Goal: Obtain resource: Download file/media

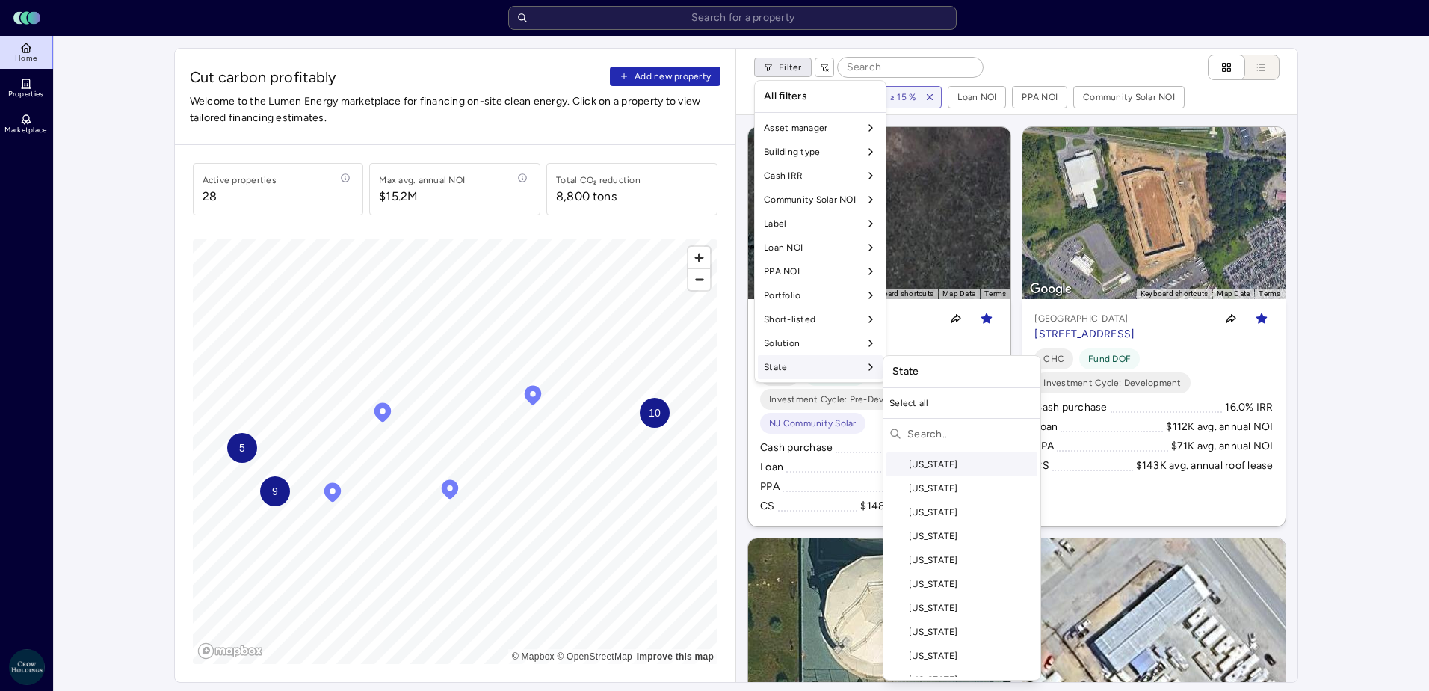
click at [805, 368] on div "State" at bounding box center [820, 367] width 125 height 24
click at [937, 533] on div "[US_STATE]" at bounding box center [962, 536] width 151 height 24
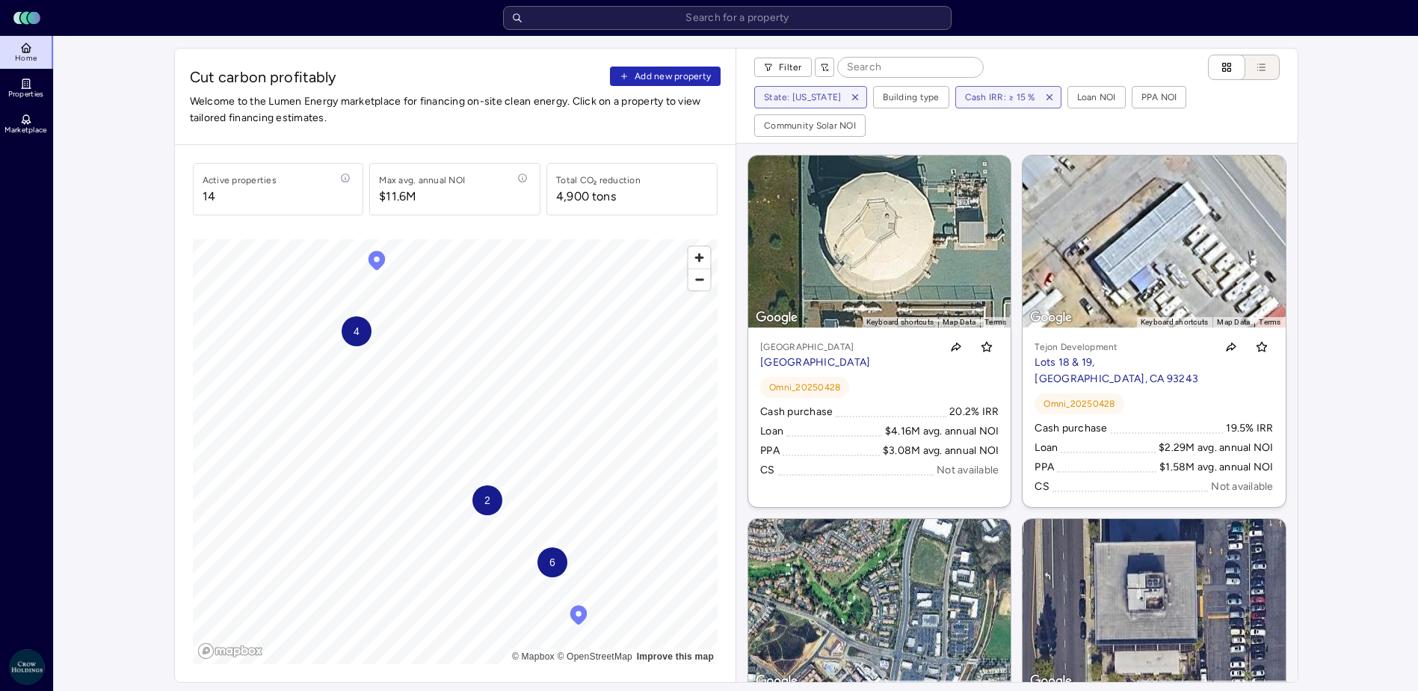
click at [1044, 102] on span "button" at bounding box center [1049, 97] width 16 height 16
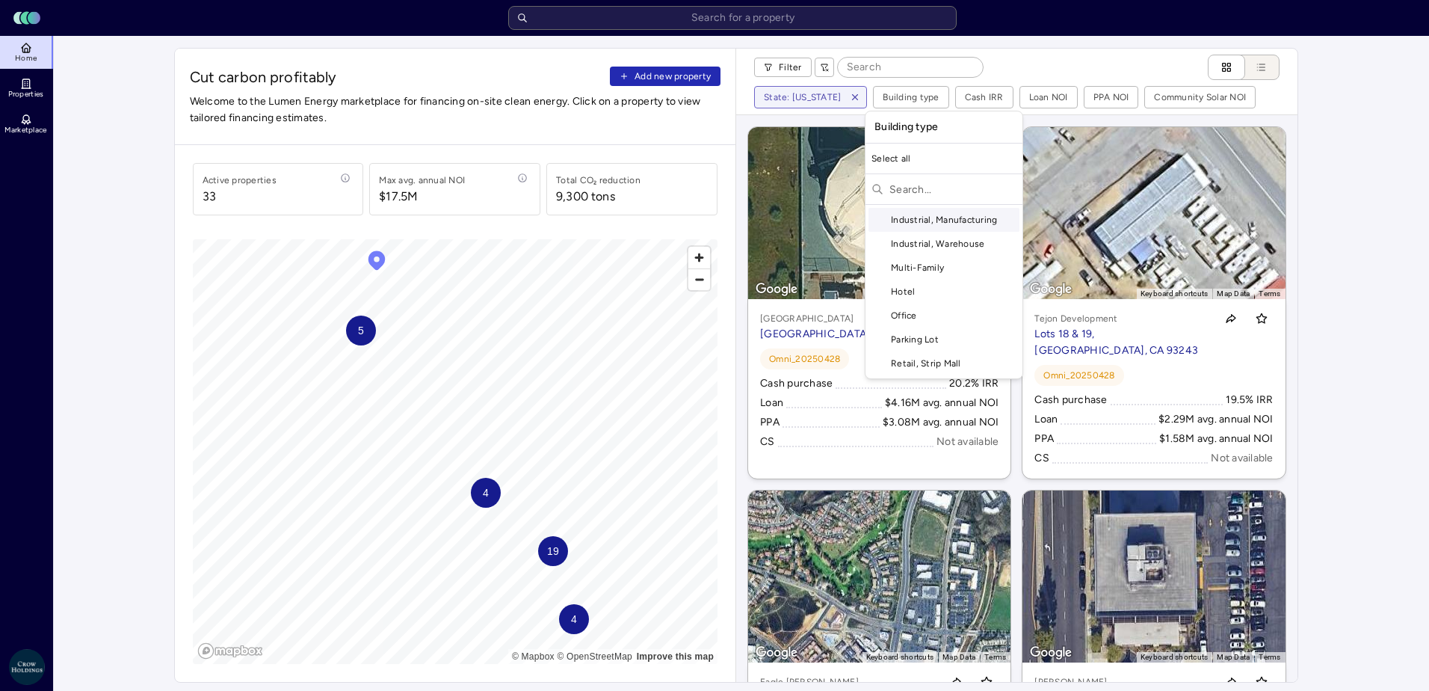
click at [930, 220] on div "Industrial, Manufacturing" at bounding box center [944, 220] width 151 height 24
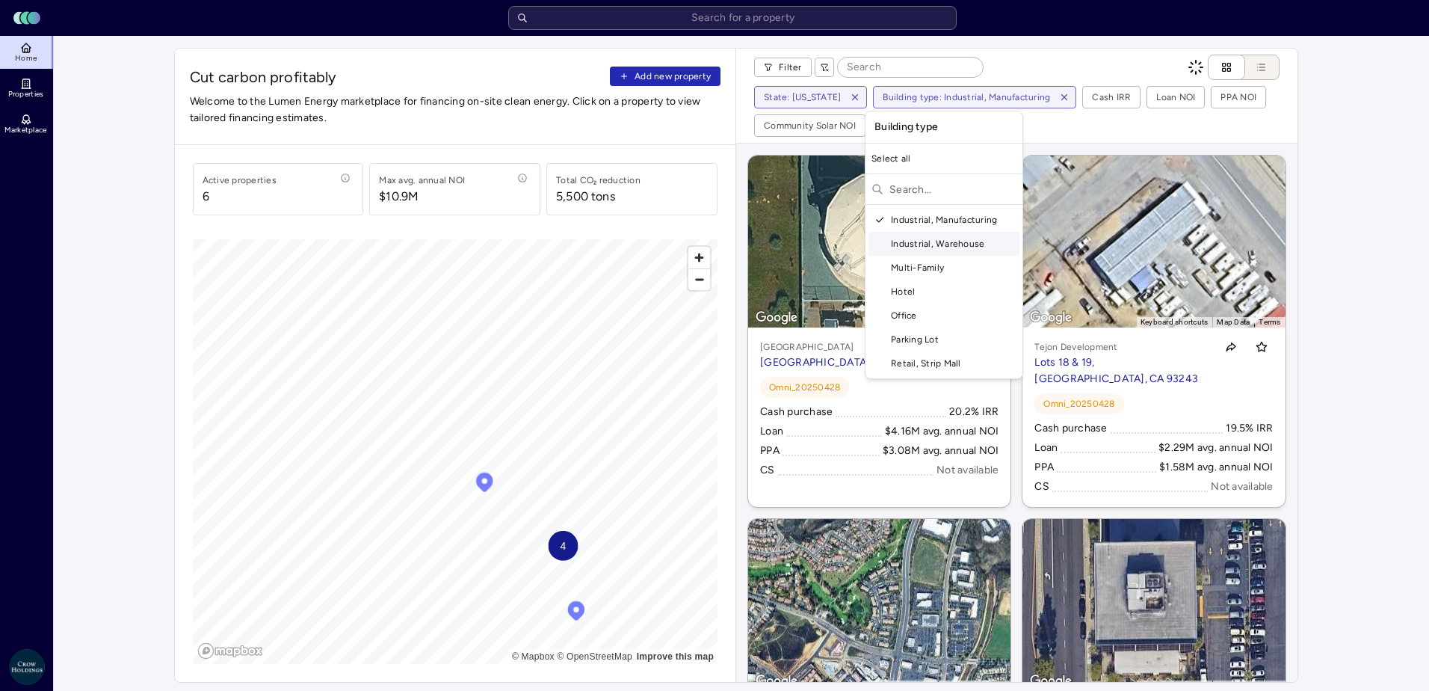
click at [928, 239] on div "Industrial, Warehouse" at bounding box center [944, 244] width 151 height 24
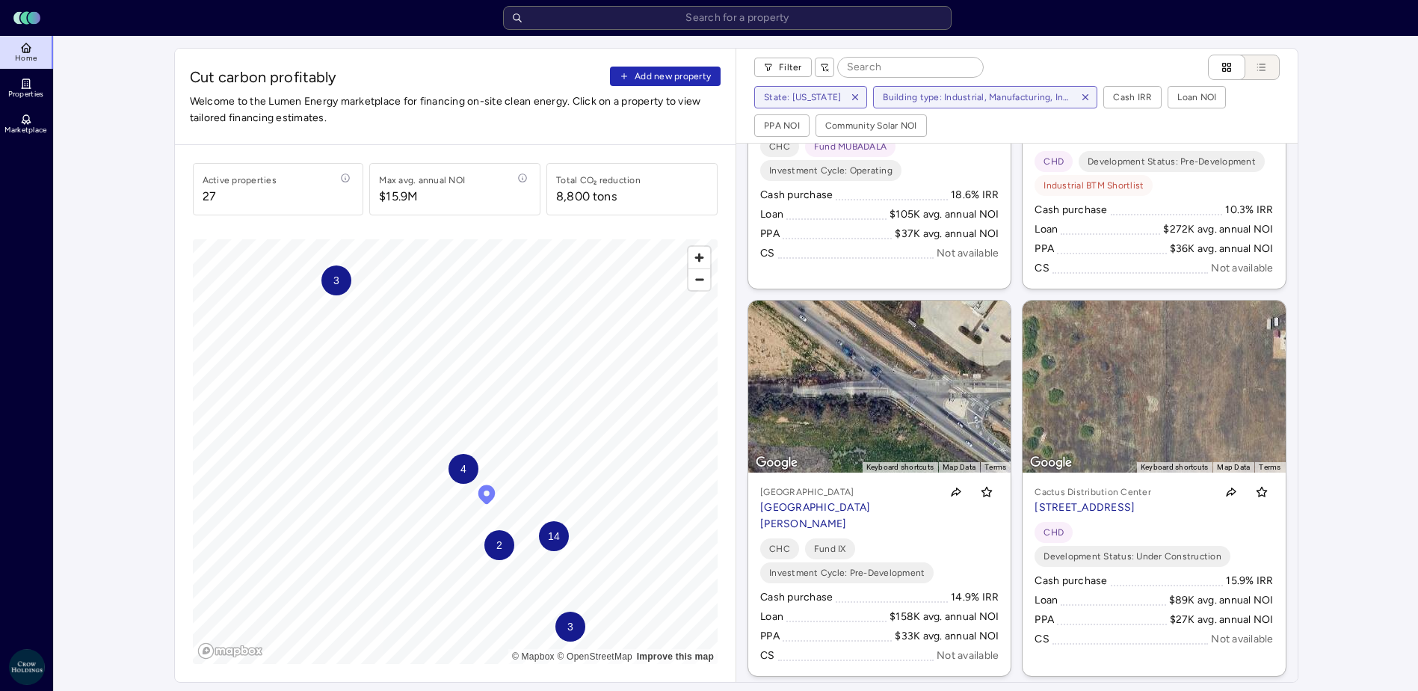
click at [1263, 67] on icon "List view" at bounding box center [1261, 67] width 12 height 12
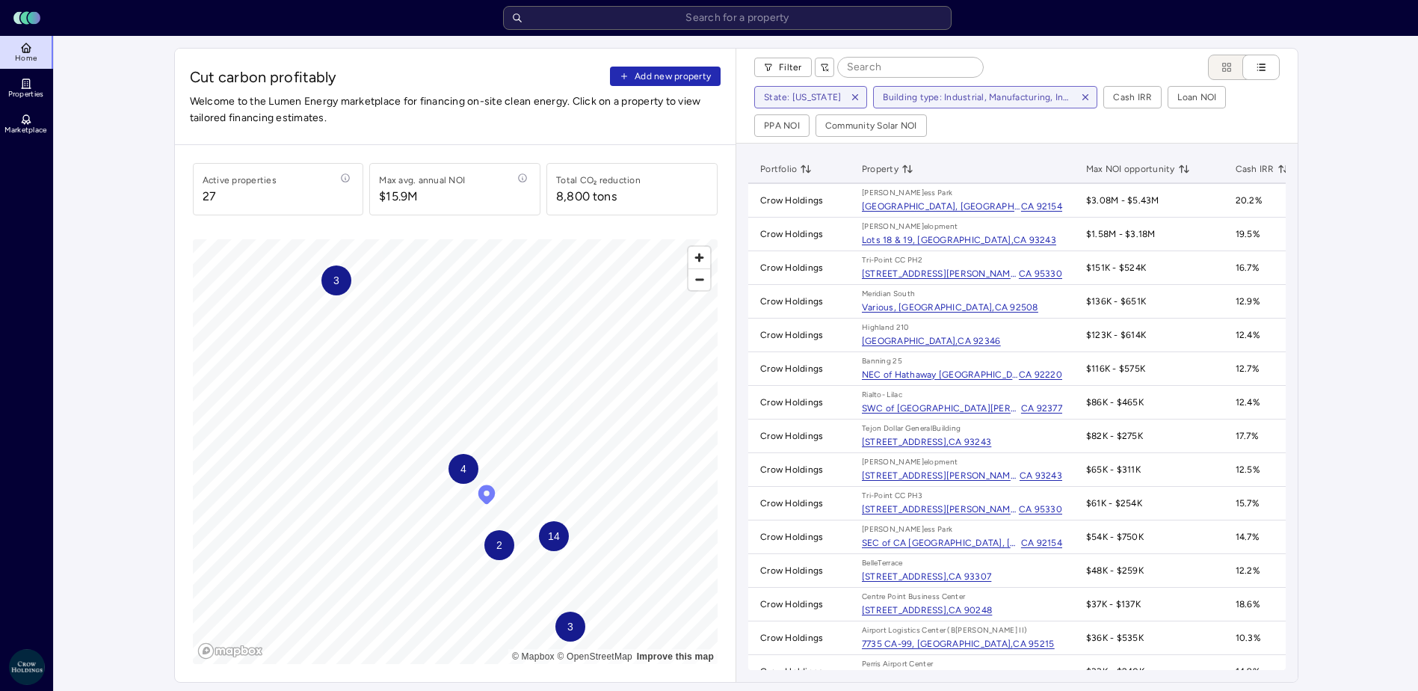
drag, startPoint x: 1178, startPoint y: 203, endPoint x: 1381, endPoint y: 163, distance: 207.3
click at [32, 88] on link "Properties" at bounding box center [27, 88] width 55 height 33
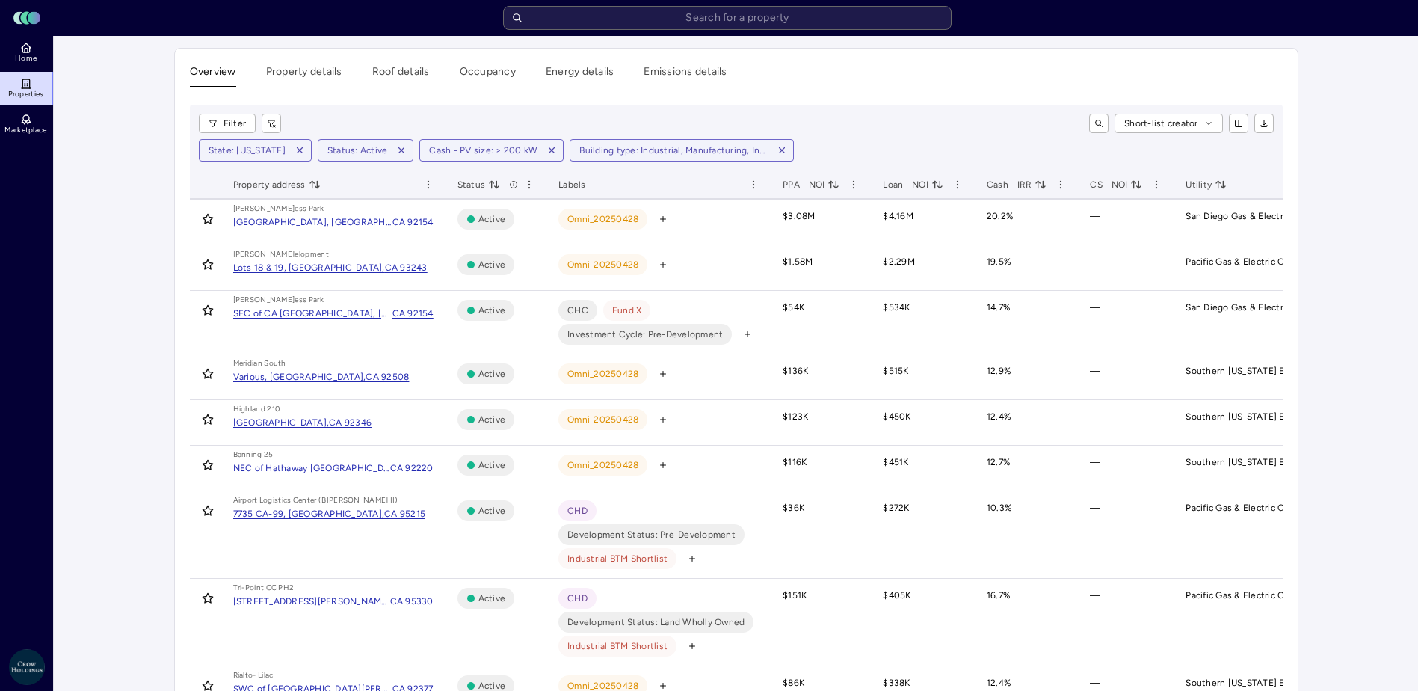
click at [546, 153] on icon "button" at bounding box center [551, 150] width 10 height 10
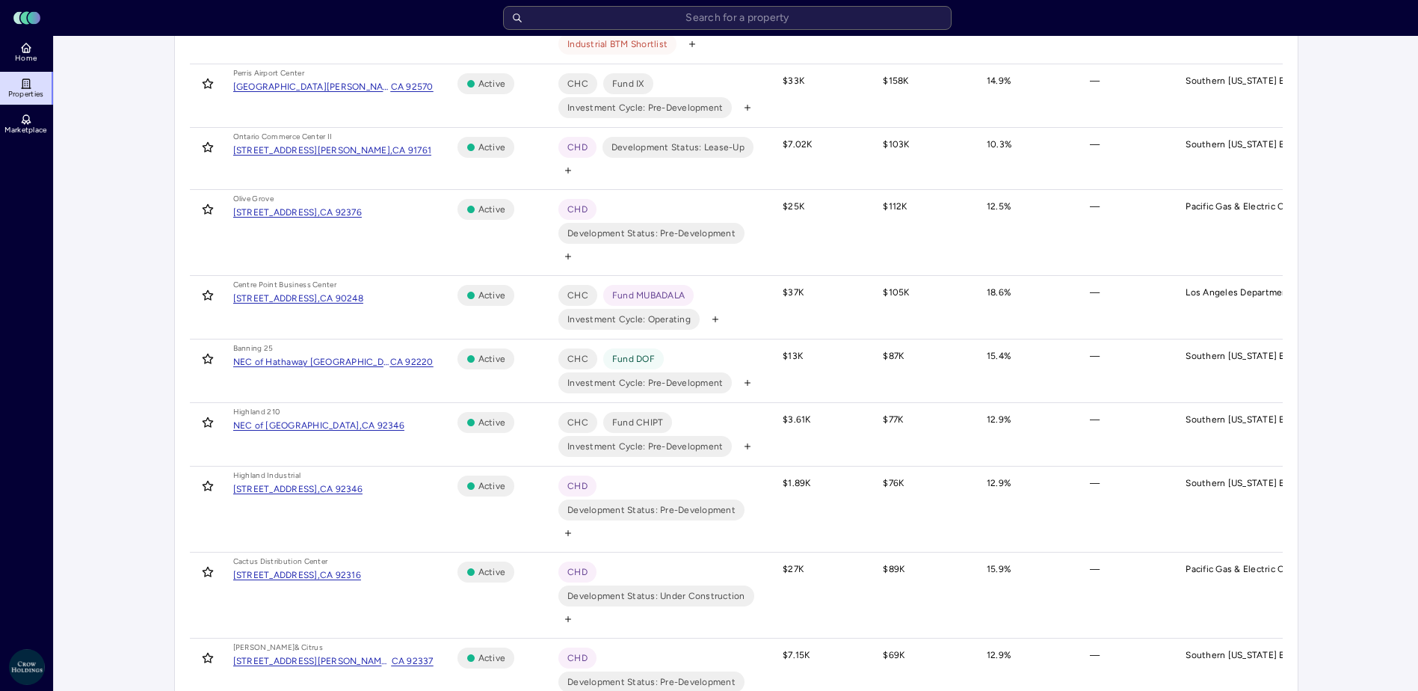
scroll to position [1325, 0]
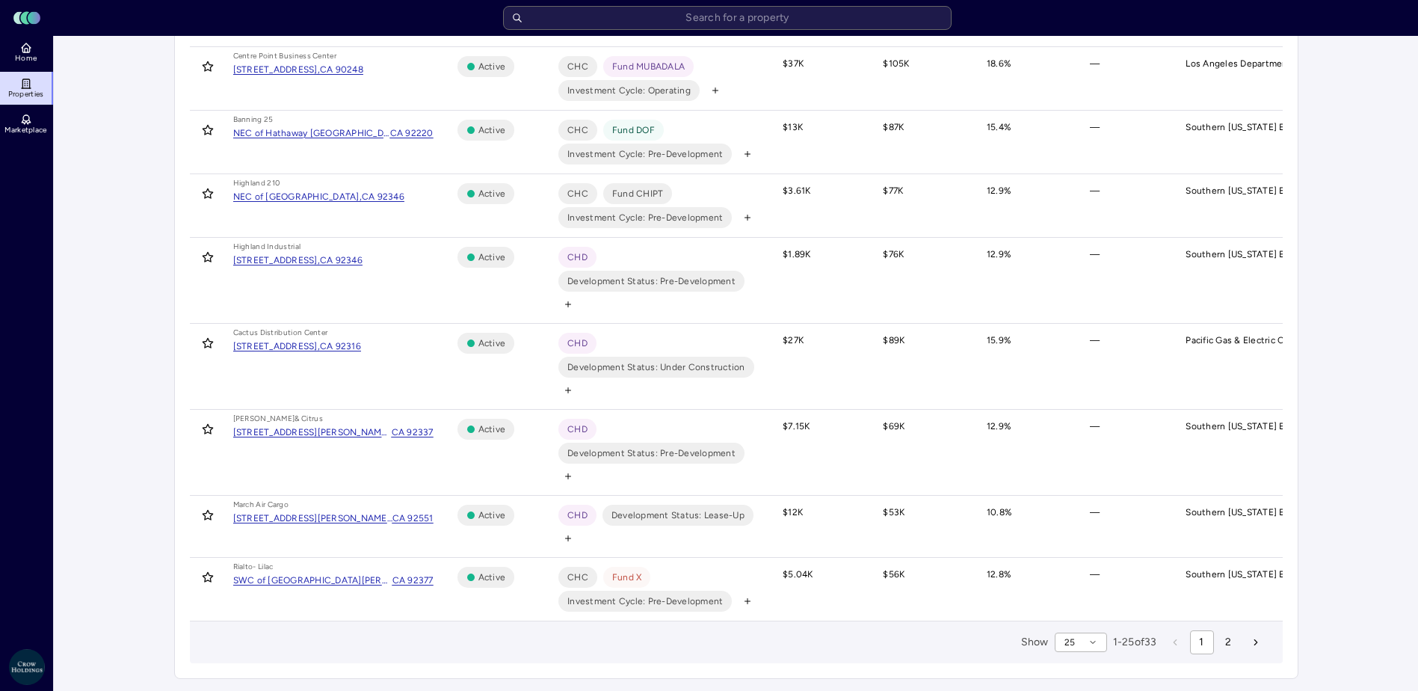
click at [1075, 638] on button "25" at bounding box center [1081, 641] width 52 height 19
click at [1085, 597] on div "50" at bounding box center [1076, 590] width 52 height 24
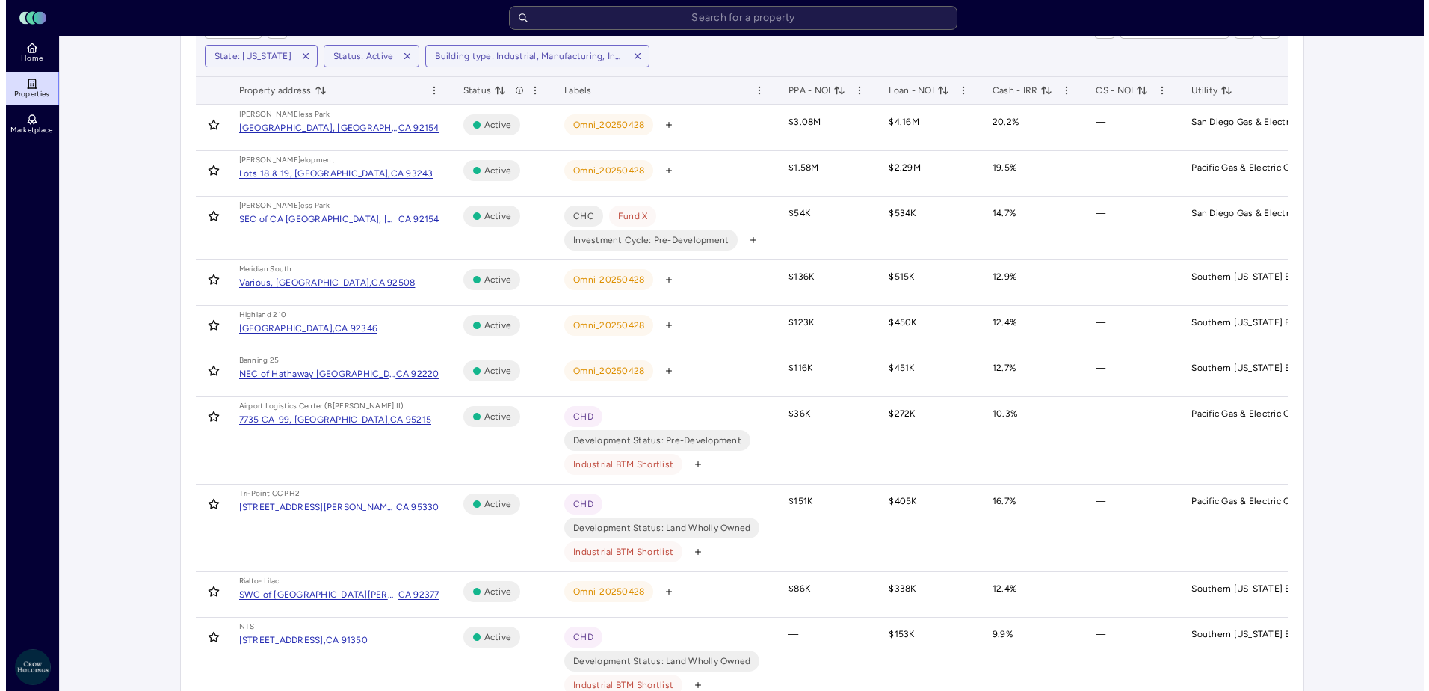
scroll to position [0, 0]
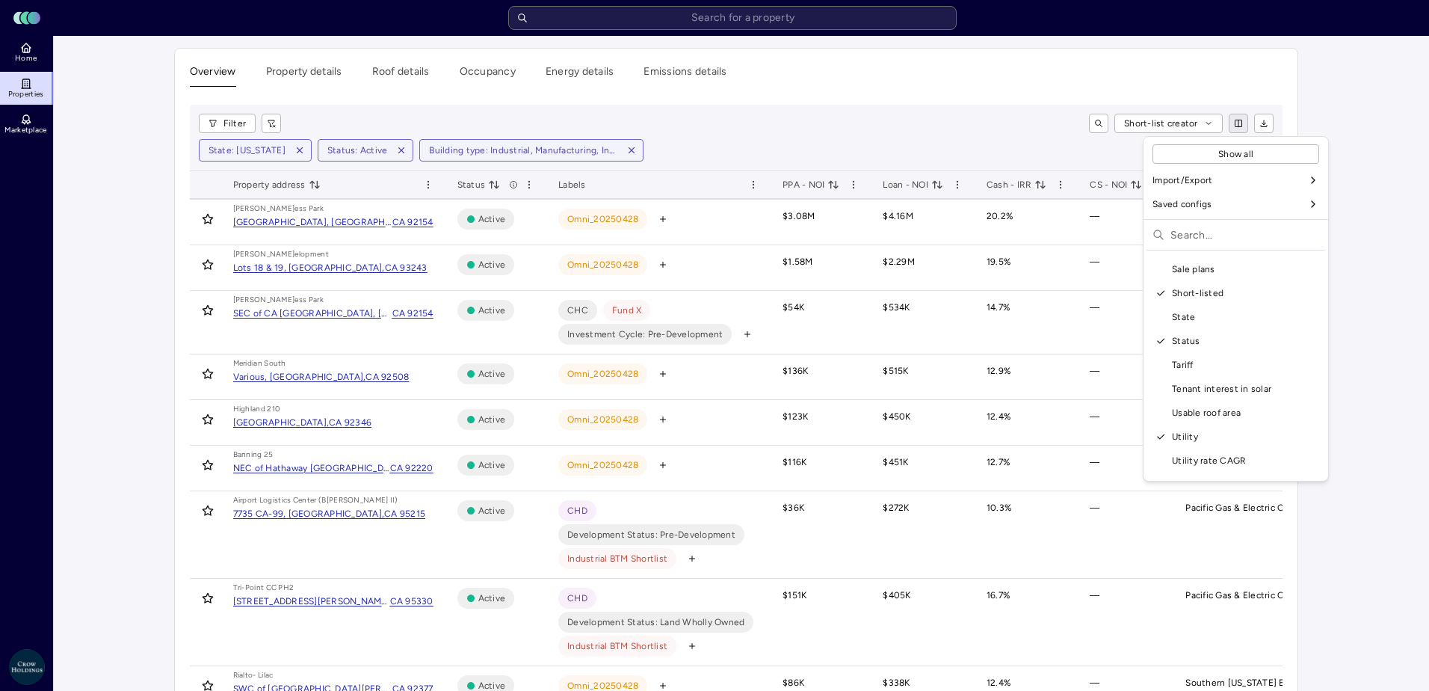
scroll to position [1666, 0]
click at [1234, 368] on div "Usable roof area" at bounding box center [1236, 370] width 173 height 24
click at [1224, 337] on div "Property name" at bounding box center [1236, 331] width 173 height 24
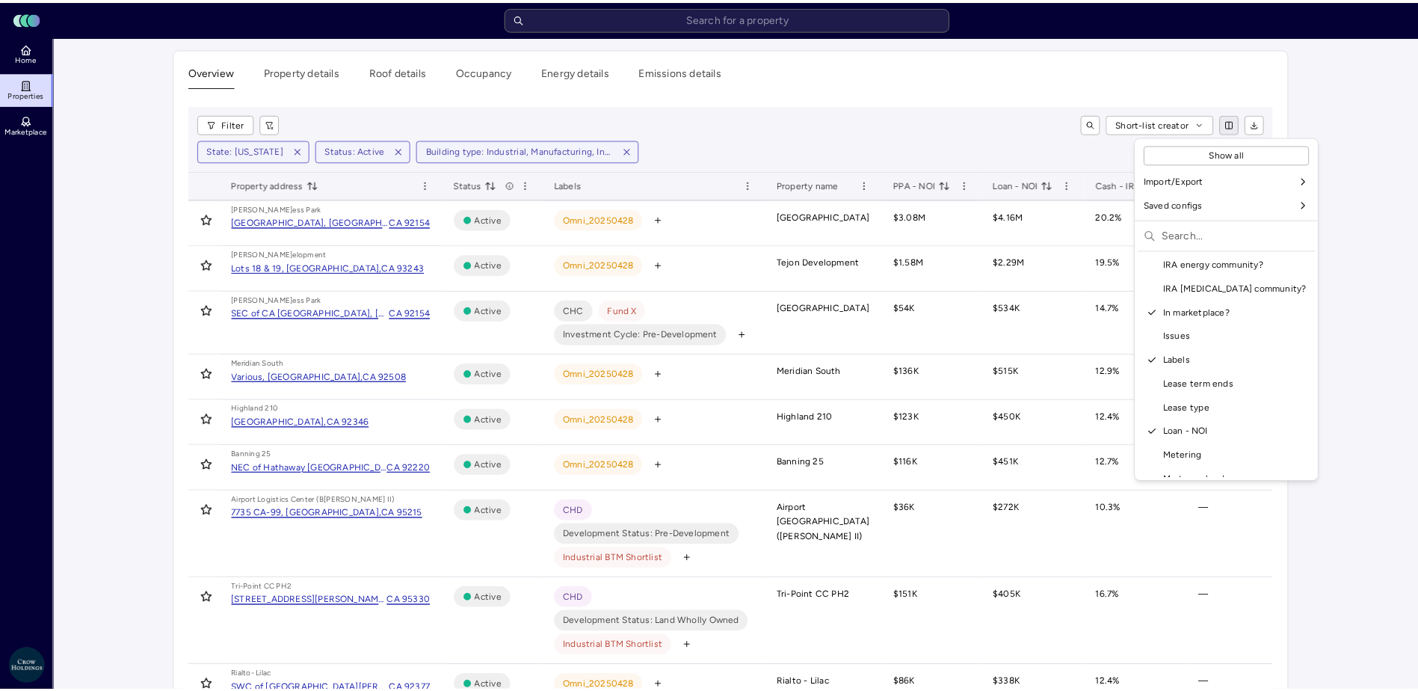
scroll to position [768, 0]
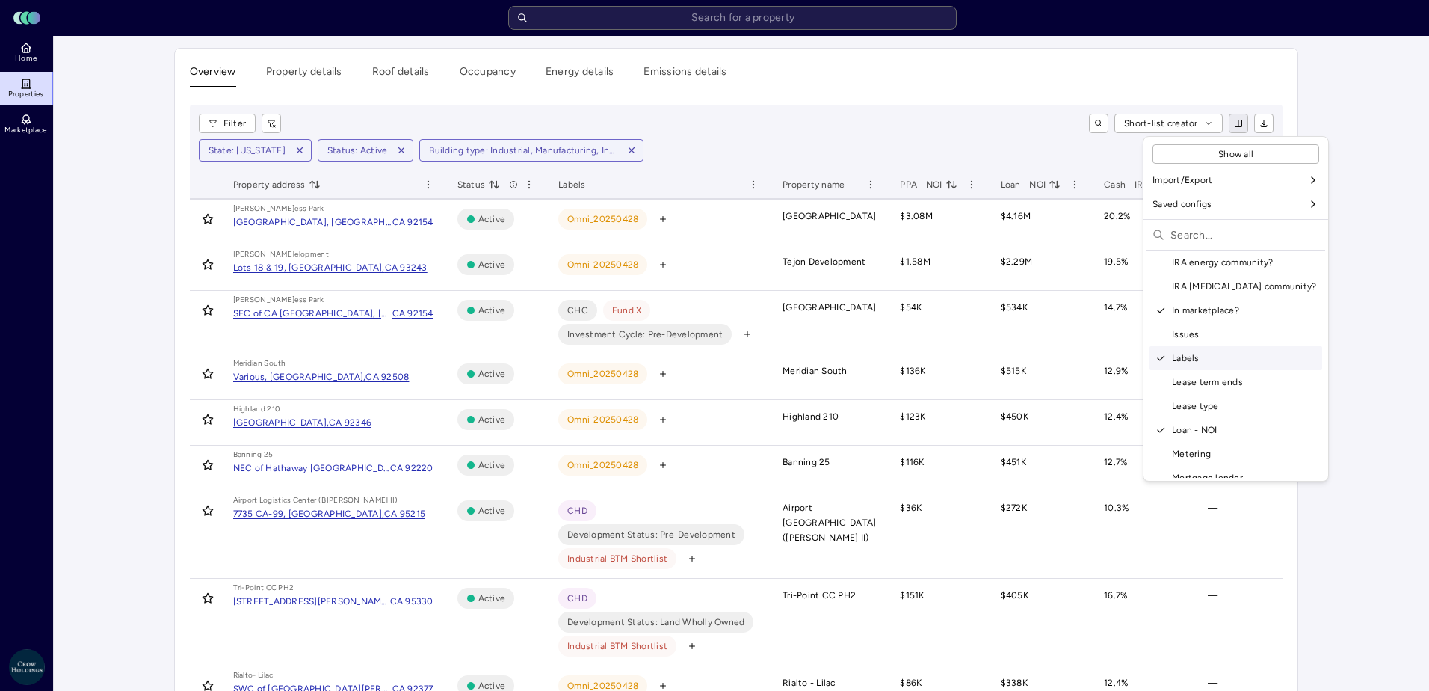
click at [1205, 359] on div "Labels" at bounding box center [1236, 358] width 173 height 24
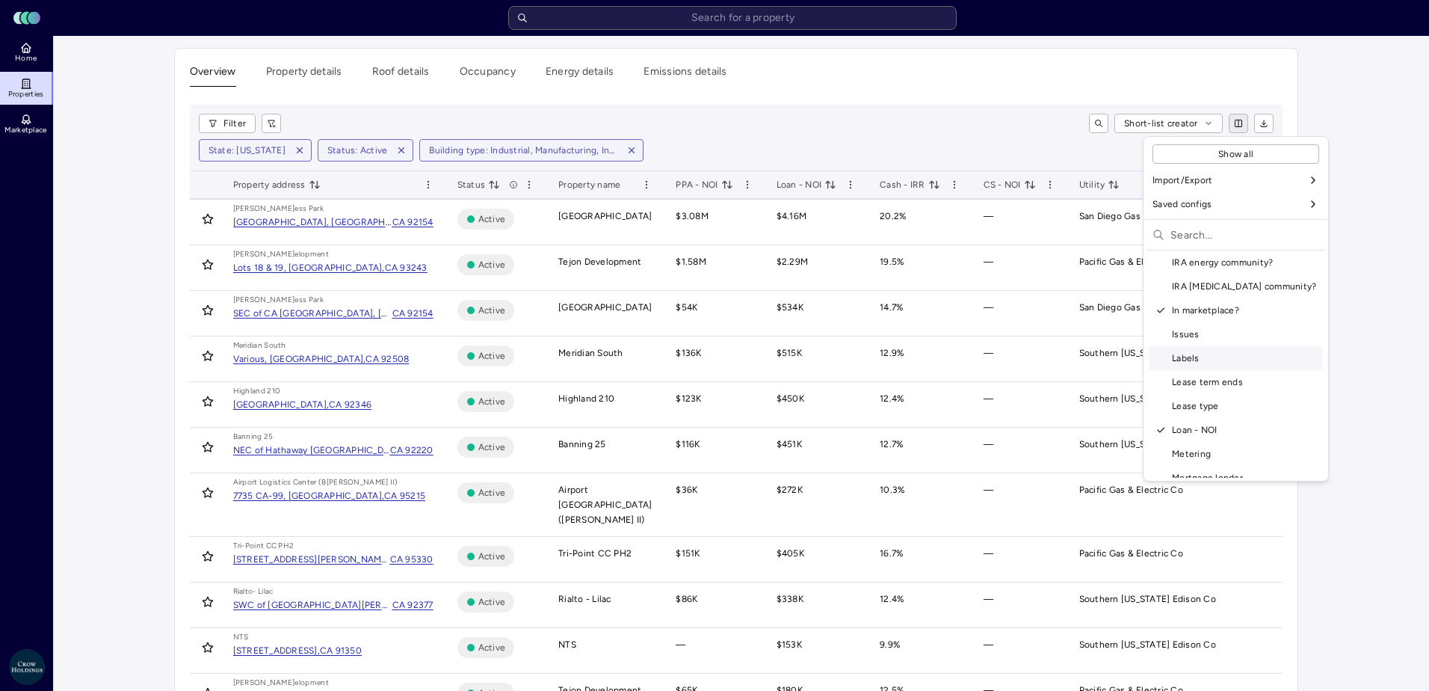
click at [1198, 354] on div "Labels" at bounding box center [1236, 358] width 173 height 24
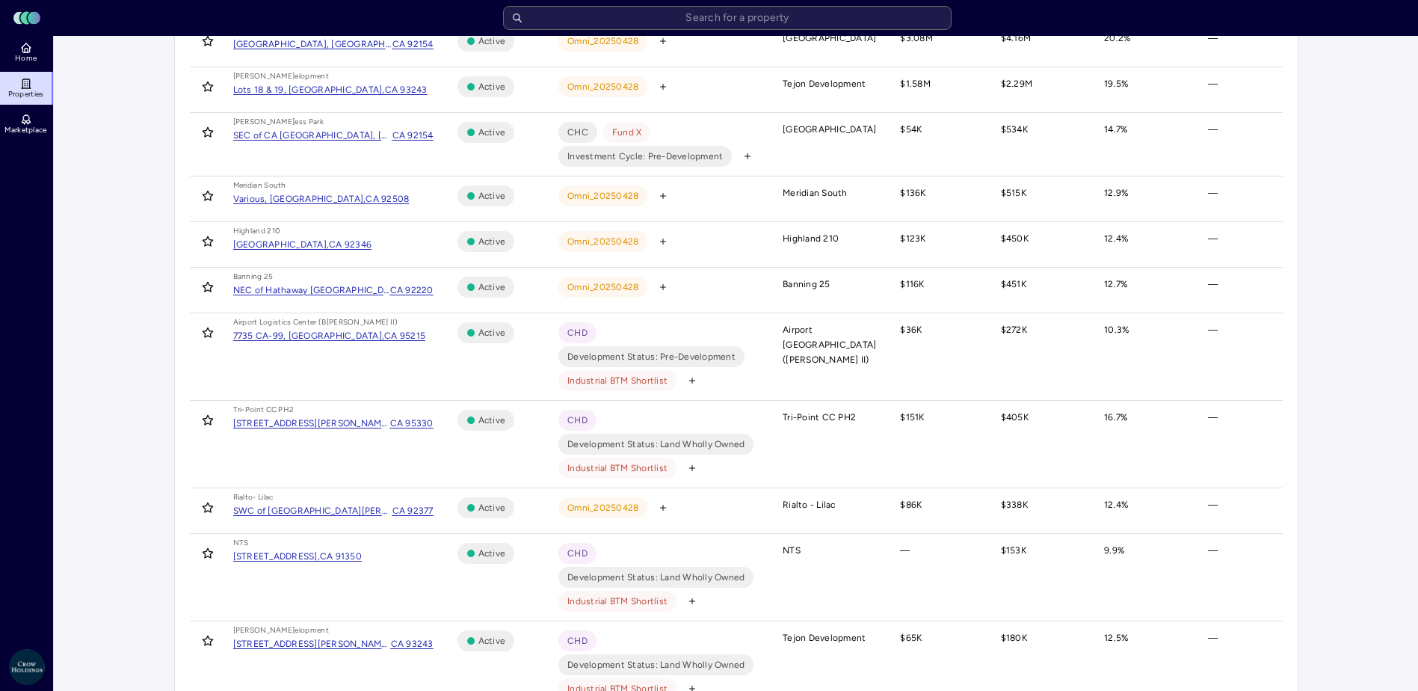
scroll to position [0, 0]
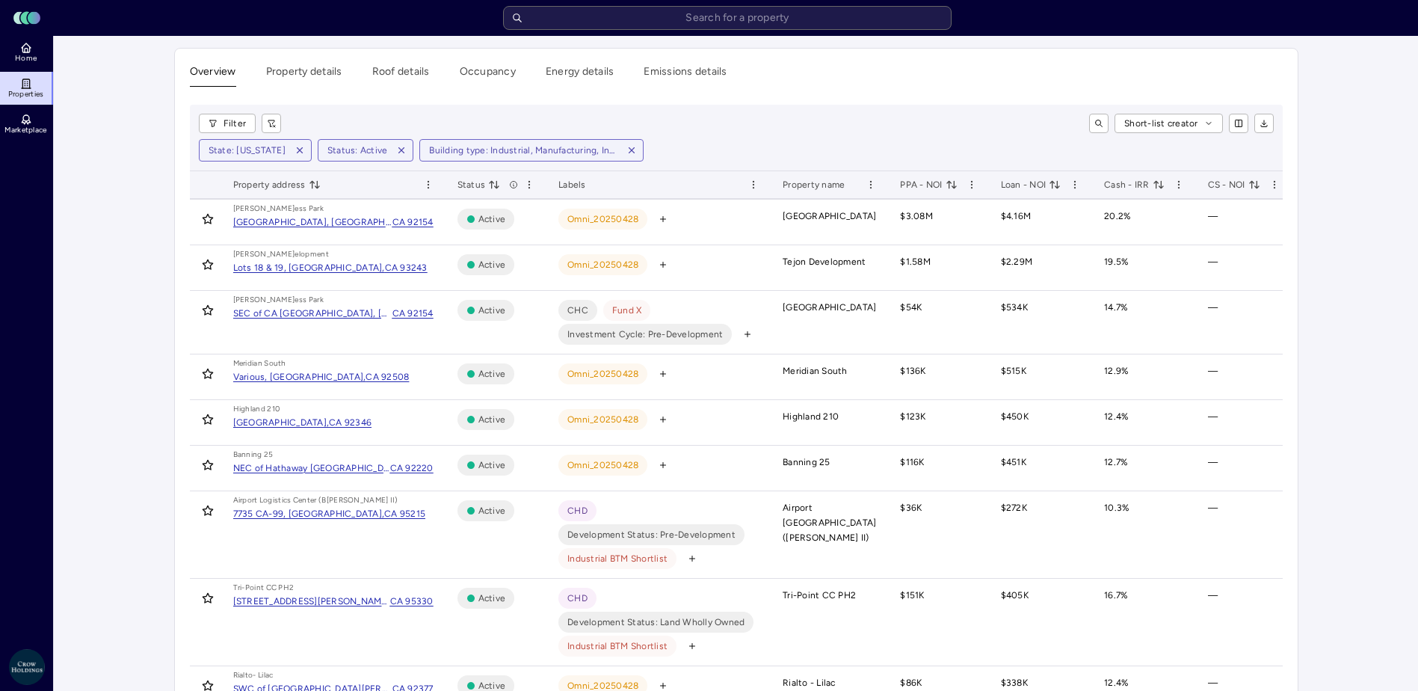
click at [709, 186] on div "Labels" at bounding box center [658, 184] width 200 height 15
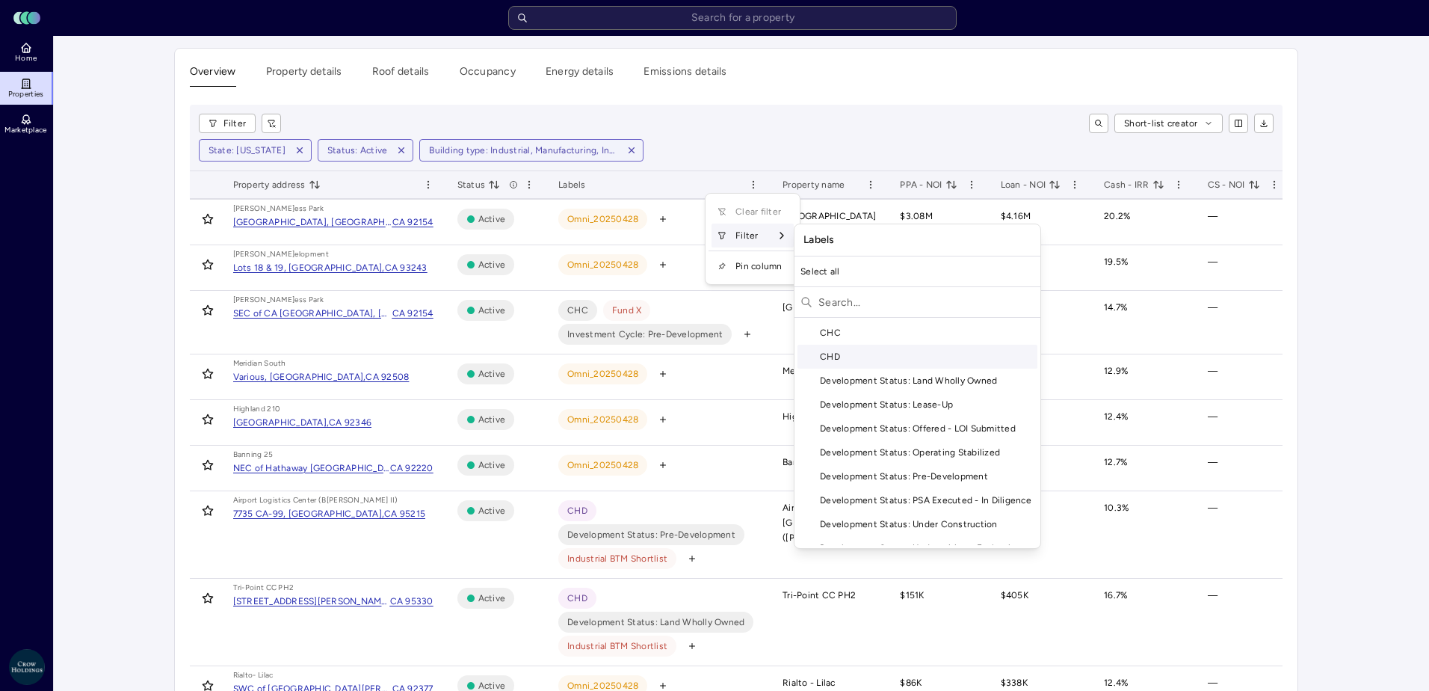
click at [875, 352] on div "CHD" at bounding box center [918, 357] width 240 height 24
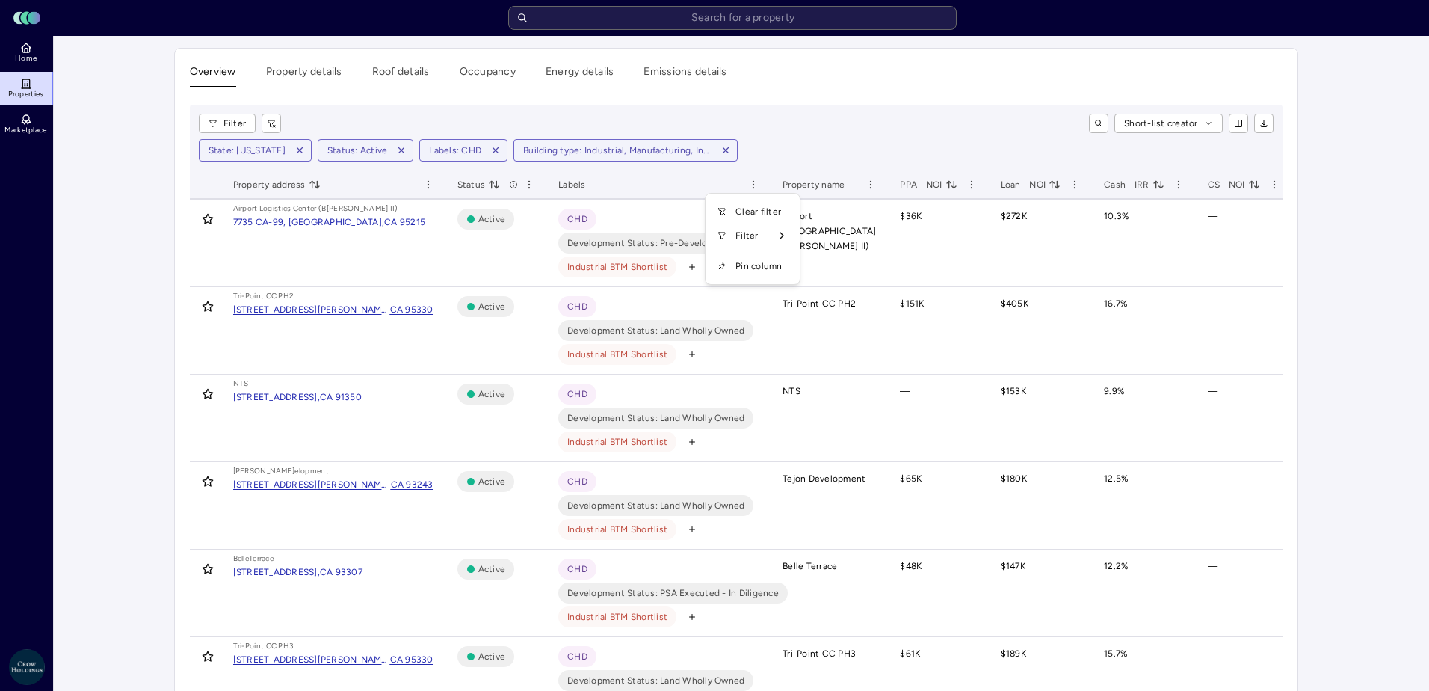
click at [105, 264] on html "Toggle Sidebar Lumen Energy Logo Home Properties Marketplace Crow Holdings [EMA…" at bounding box center [714, 674] width 1429 height 1348
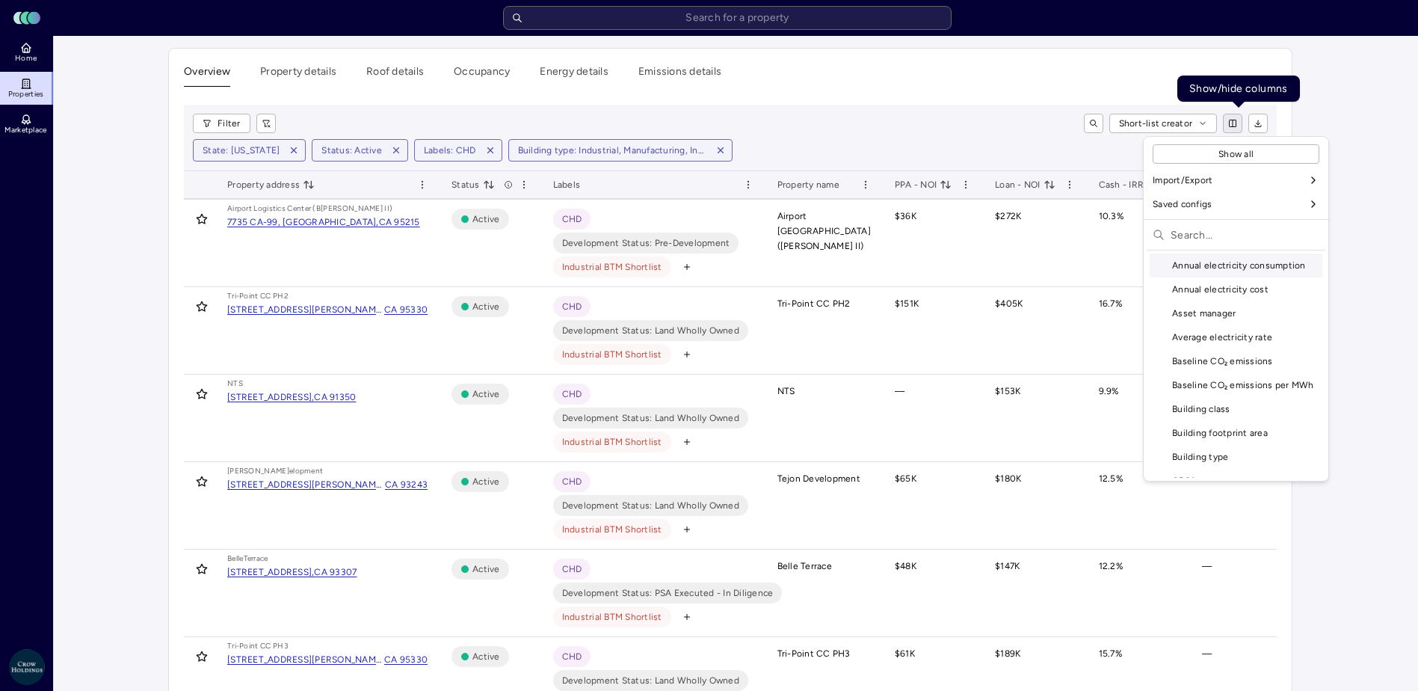
click at [1242, 126] on html "Toggle Sidebar Lumen Energy Logo Home Properties Marketplace Crow Holdings [EMA…" at bounding box center [709, 674] width 1418 height 1348
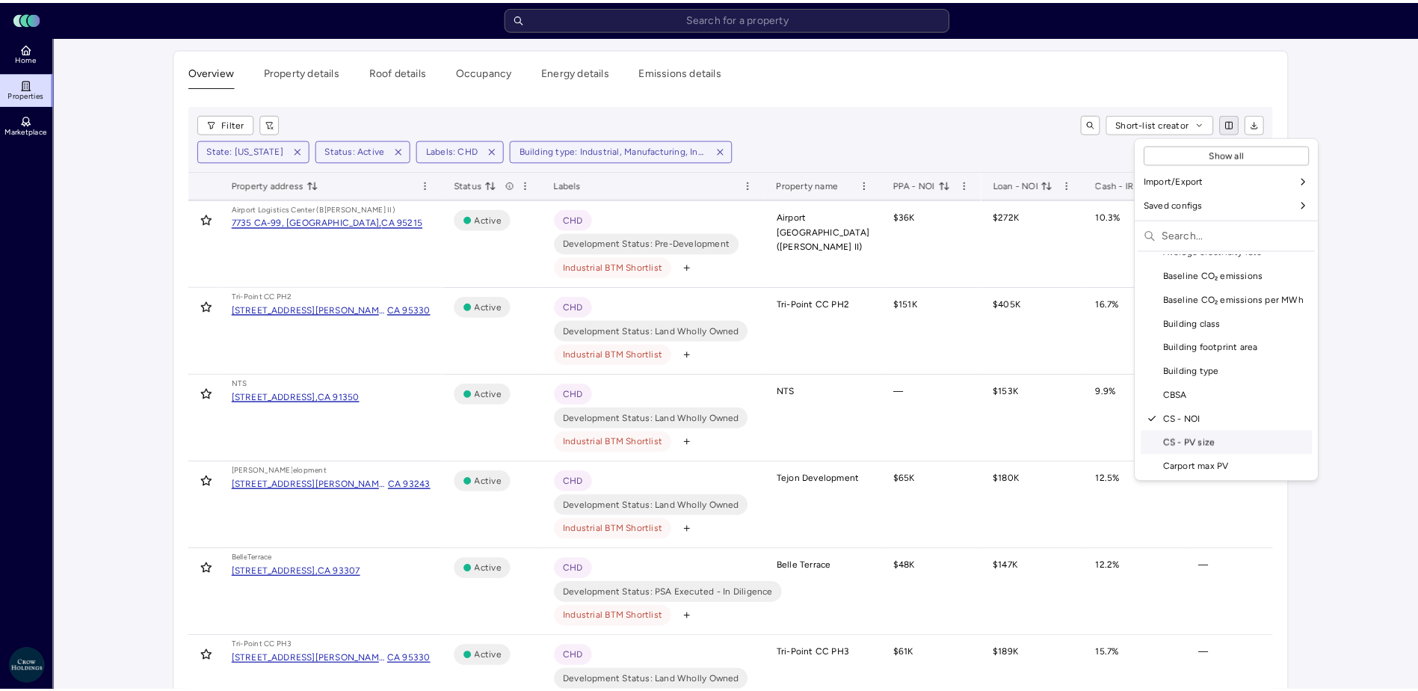
scroll to position [150, 0]
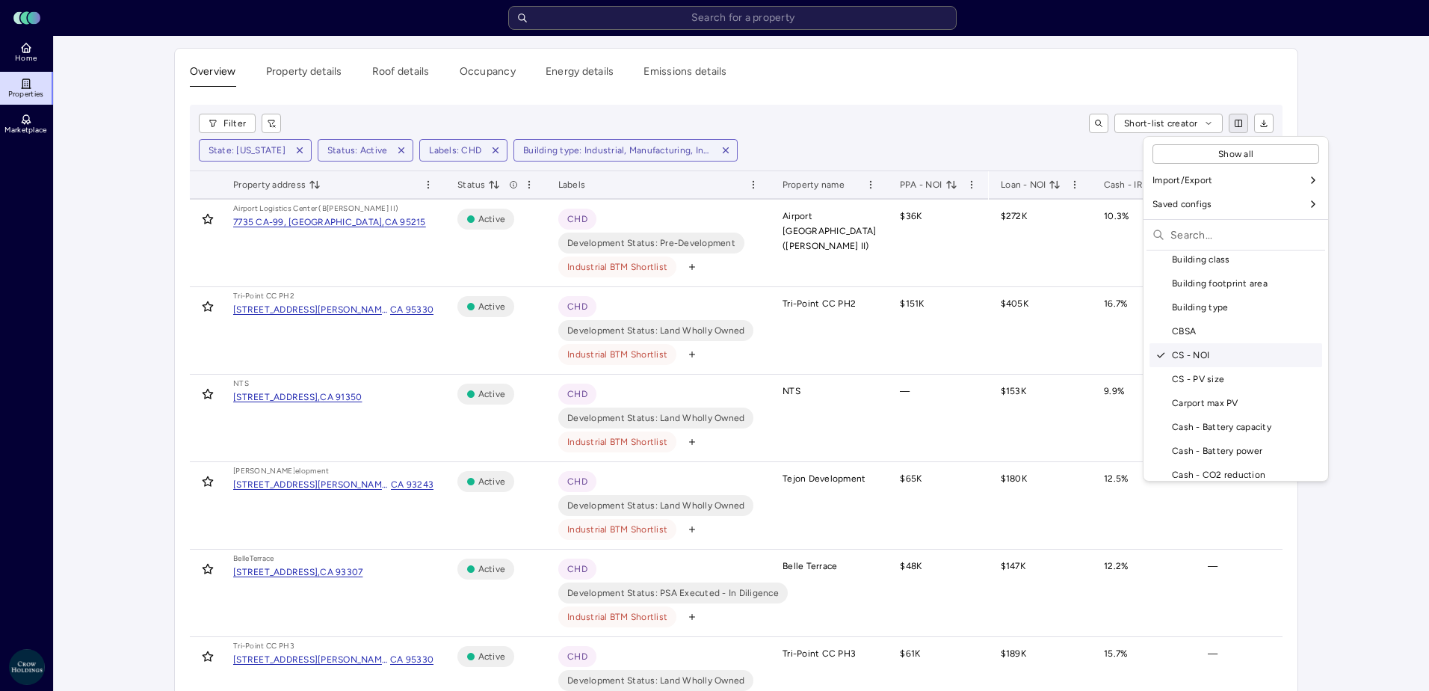
click at [1203, 356] on div "CS - NOI" at bounding box center [1236, 355] width 173 height 24
click at [1346, 339] on html "Toggle Sidebar Lumen Energy Logo Home Properties Marketplace Crow Holdings [EMA…" at bounding box center [714, 674] width 1429 height 1348
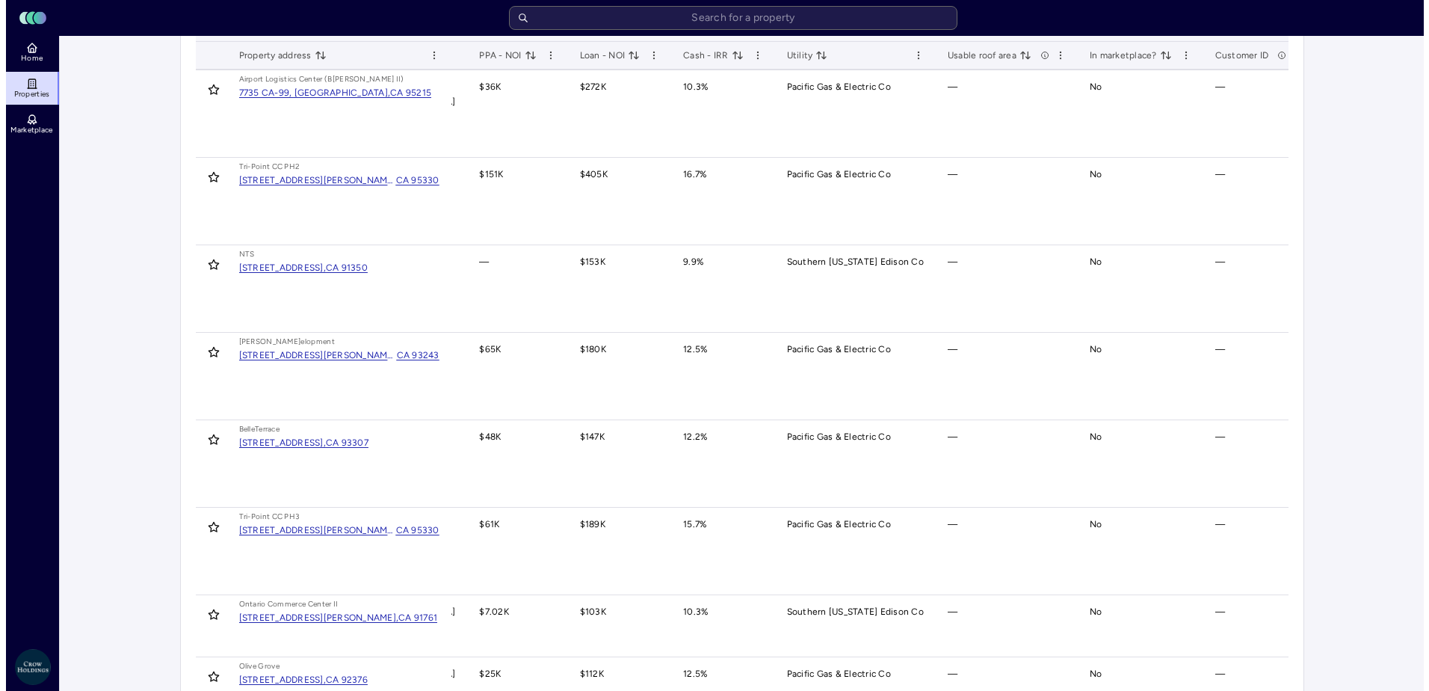
scroll to position [0, 0]
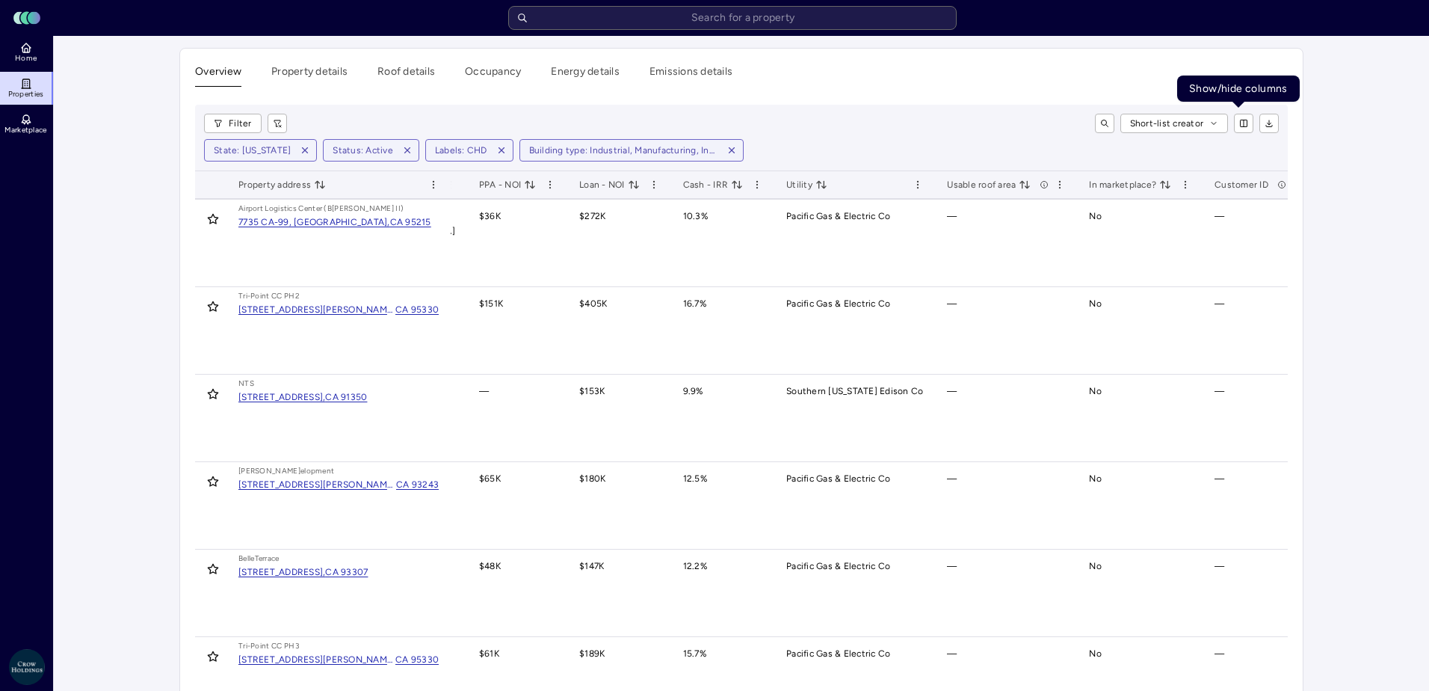
click at [1238, 126] on html "Toggle Sidebar Lumen Energy Logo Home Properties Marketplace Crow Holdings [EMA…" at bounding box center [714, 674] width 1429 height 1348
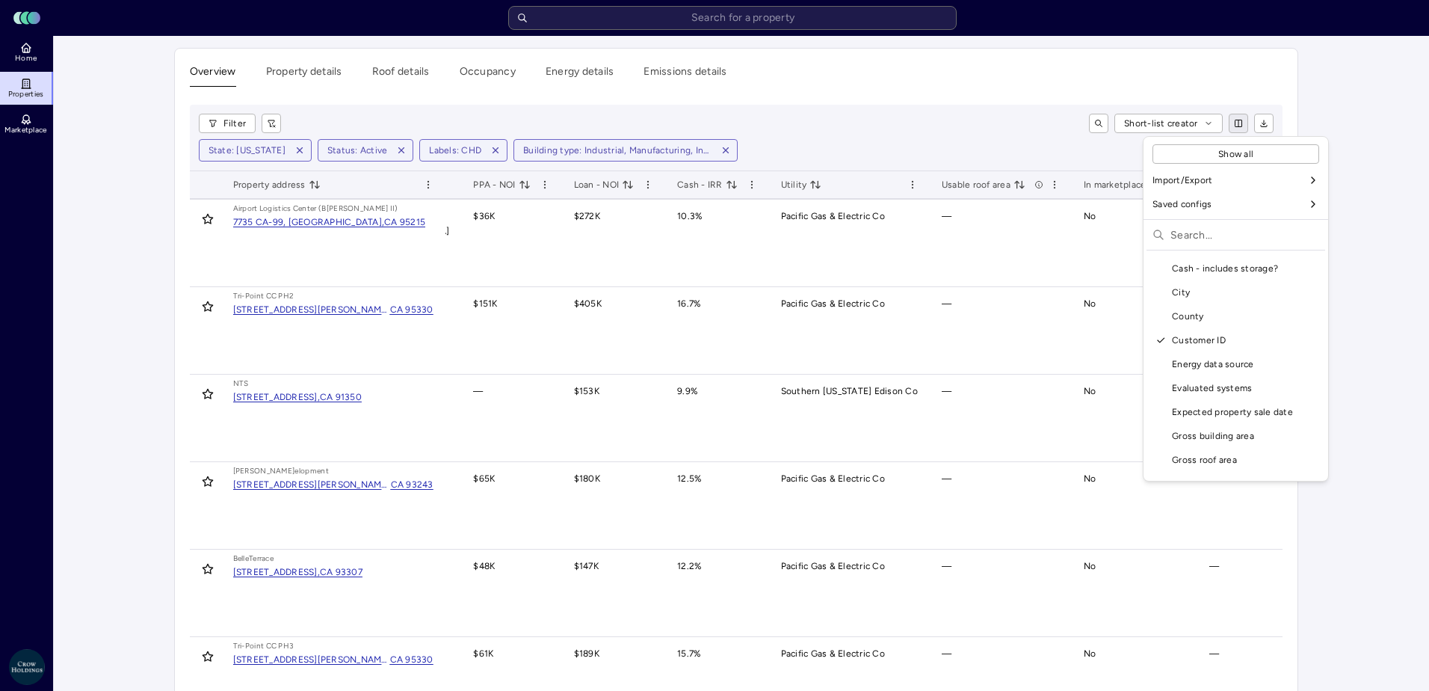
scroll to position [598, 0]
click at [1203, 260] on div "Customer ID" at bounding box center [1236, 265] width 173 height 24
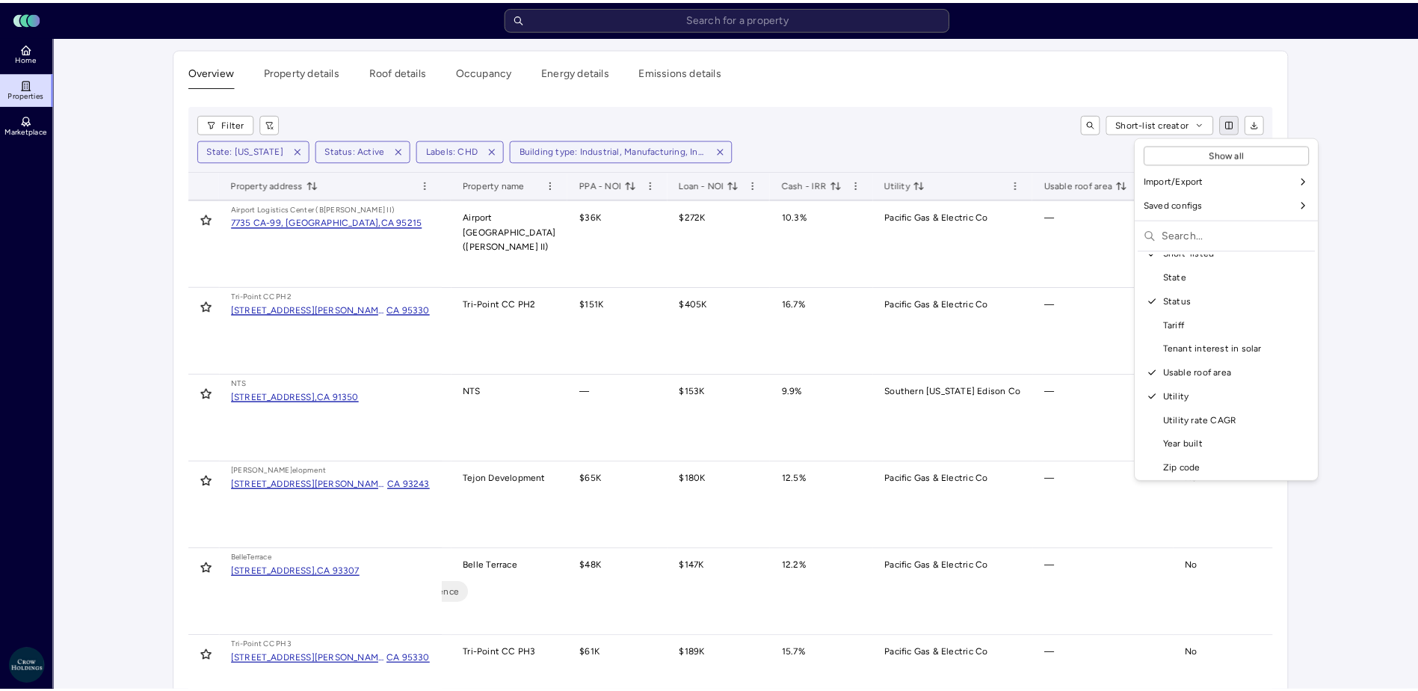
scroll to position [1666, 0]
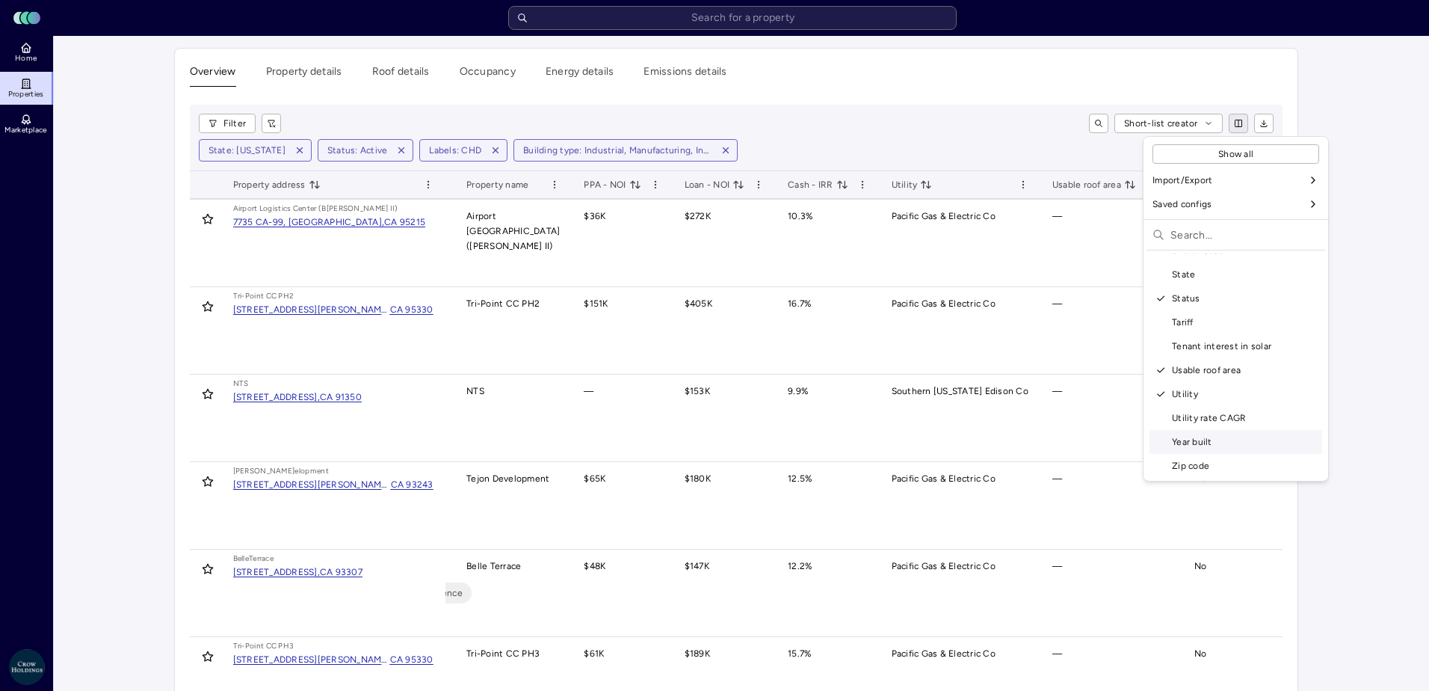
click at [1373, 437] on html "Toggle Sidebar Lumen Energy Logo Home Properties Marketplace Crow Holdings [EMA…" at bounding box center [714, 674] width 1429 height 1348
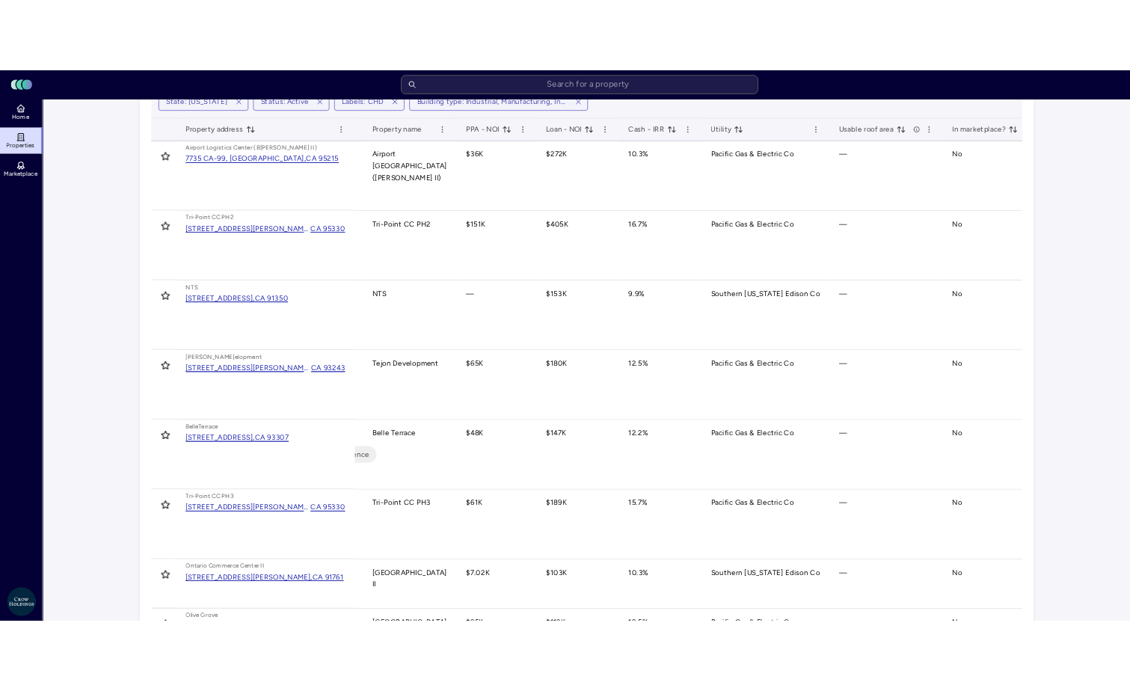
scroll to position [0, 0]
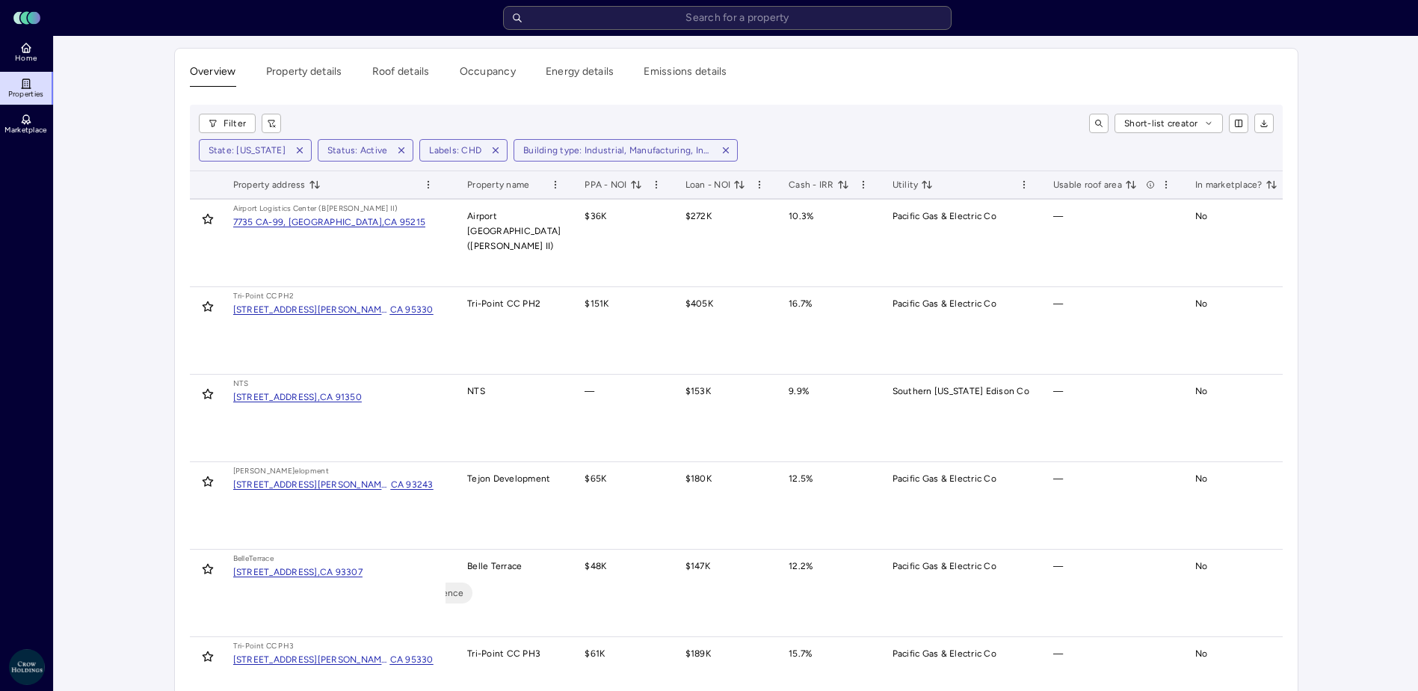
click at [1264, 127] on icon "button" at bounding box center [1264, 126] width 6 height 1
